Goal: Task Accomplishment & Management: Complete application form

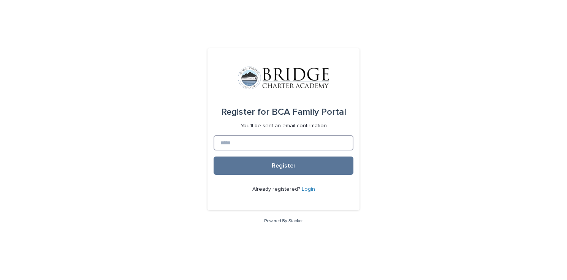
click at [243, 143] on input at bounding box center [284, 142] width 140 height 15
paste input "**********"
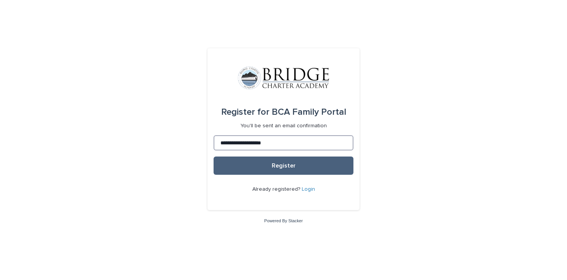
type input "**********"
click at [288, 165] on span "Register" at bounding box center [284, 166] width 24 height 6
